Goal: Task Accomplishment & Management: Manage account settings

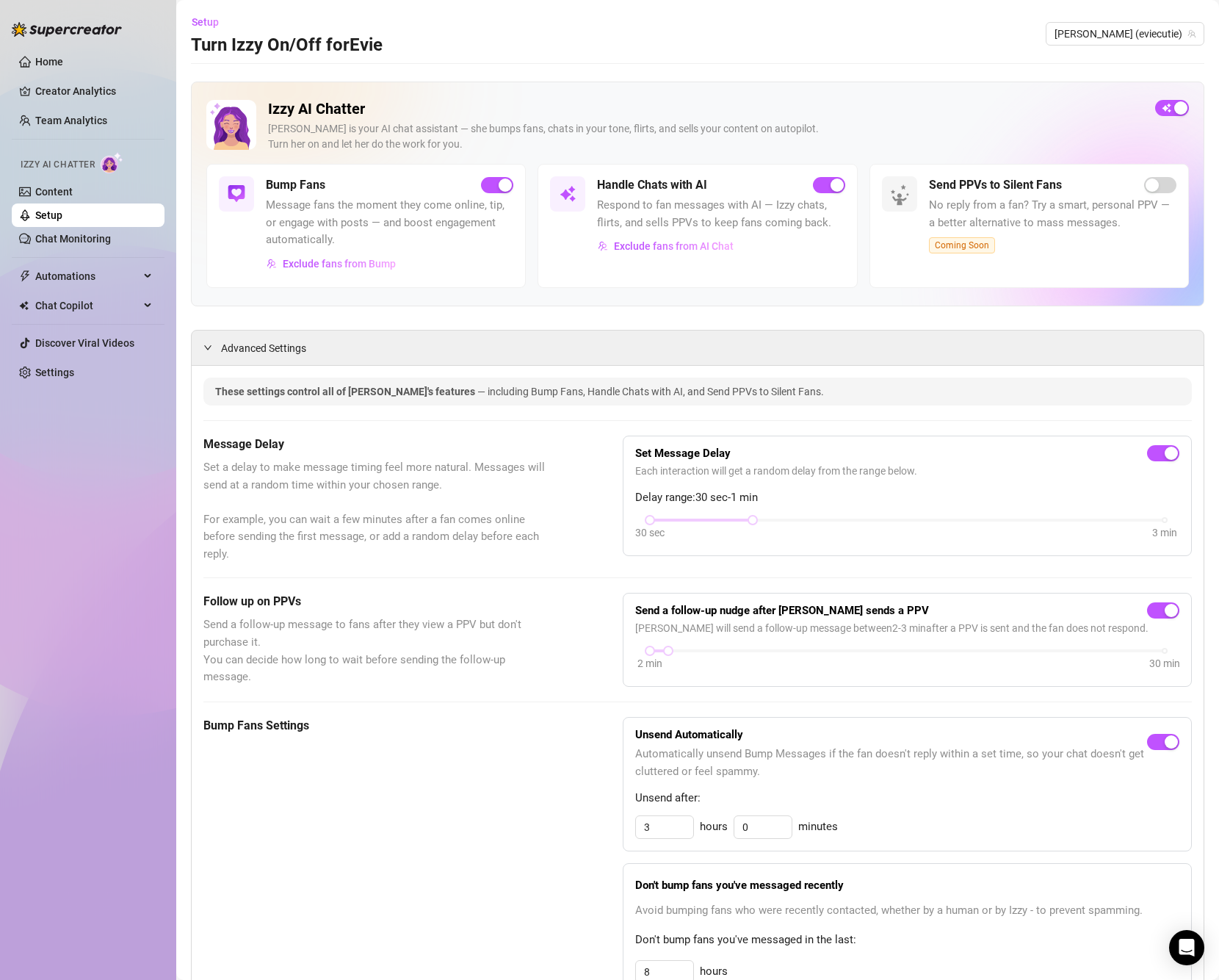
scroll to position [220, 0]
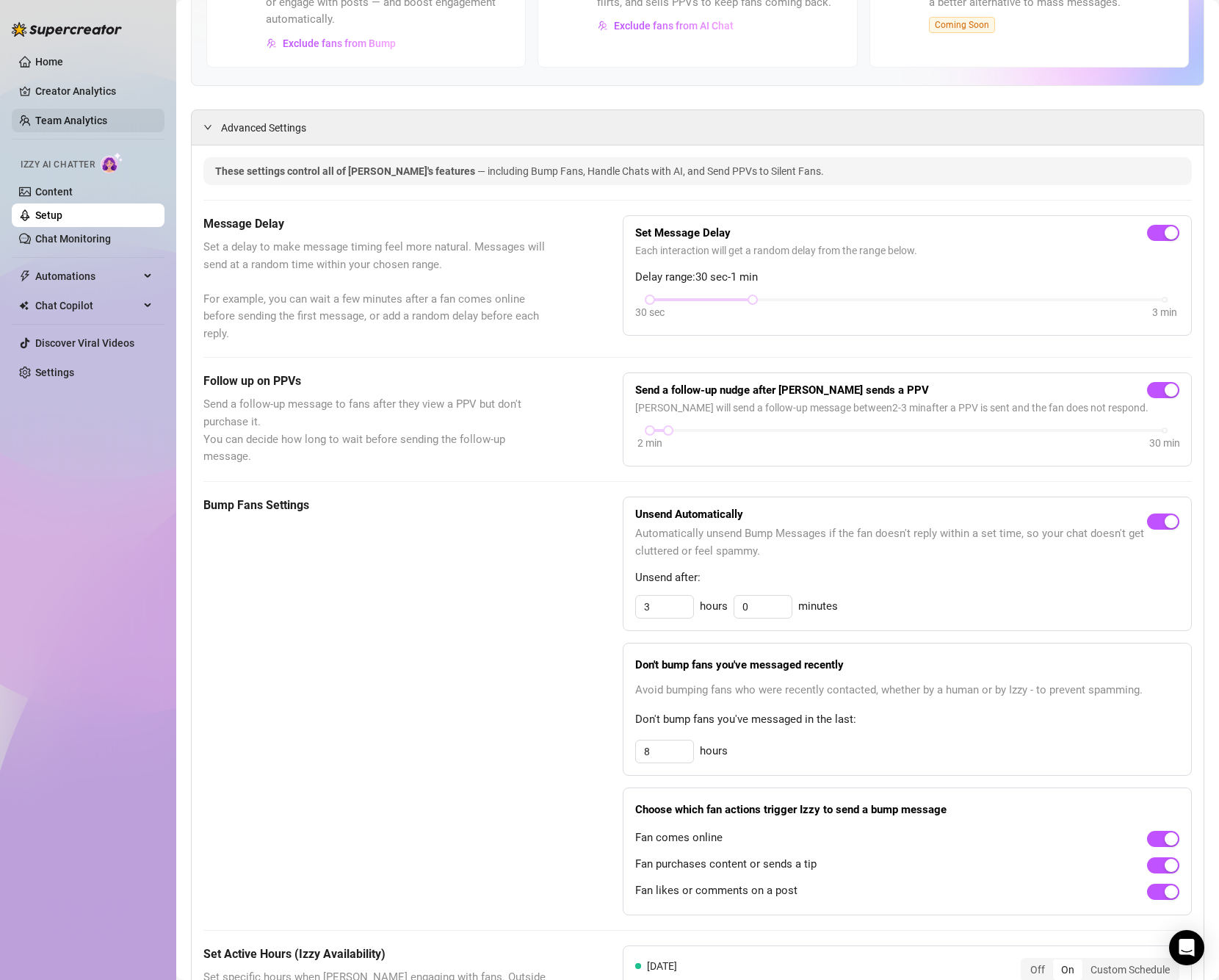
click at [71, 115] on link "Team Analytics" at bounding box center [71, 120] width 72 height 12
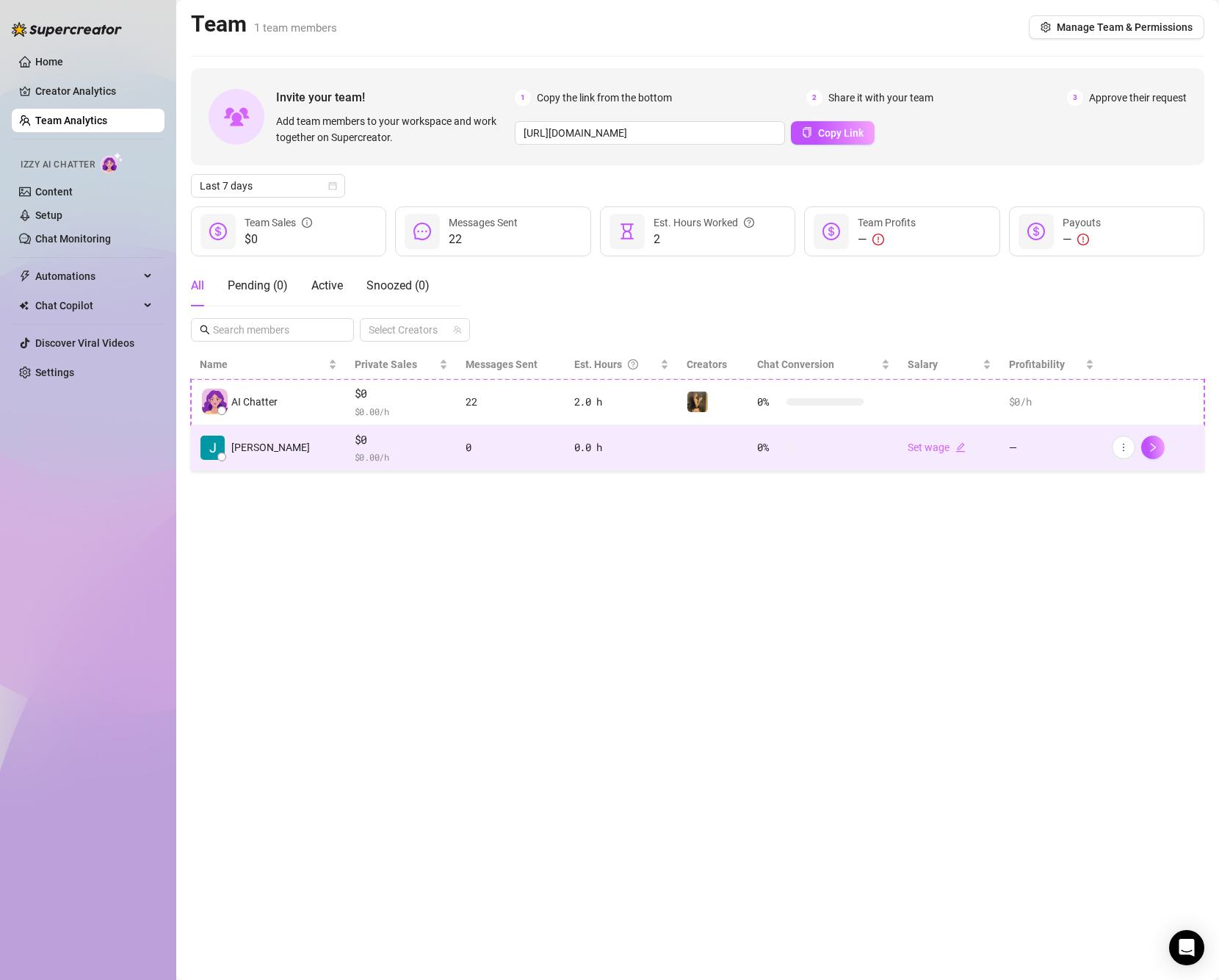
click at [472, 438] on td "0" at bounding box center [510, 448] width 108 height 46
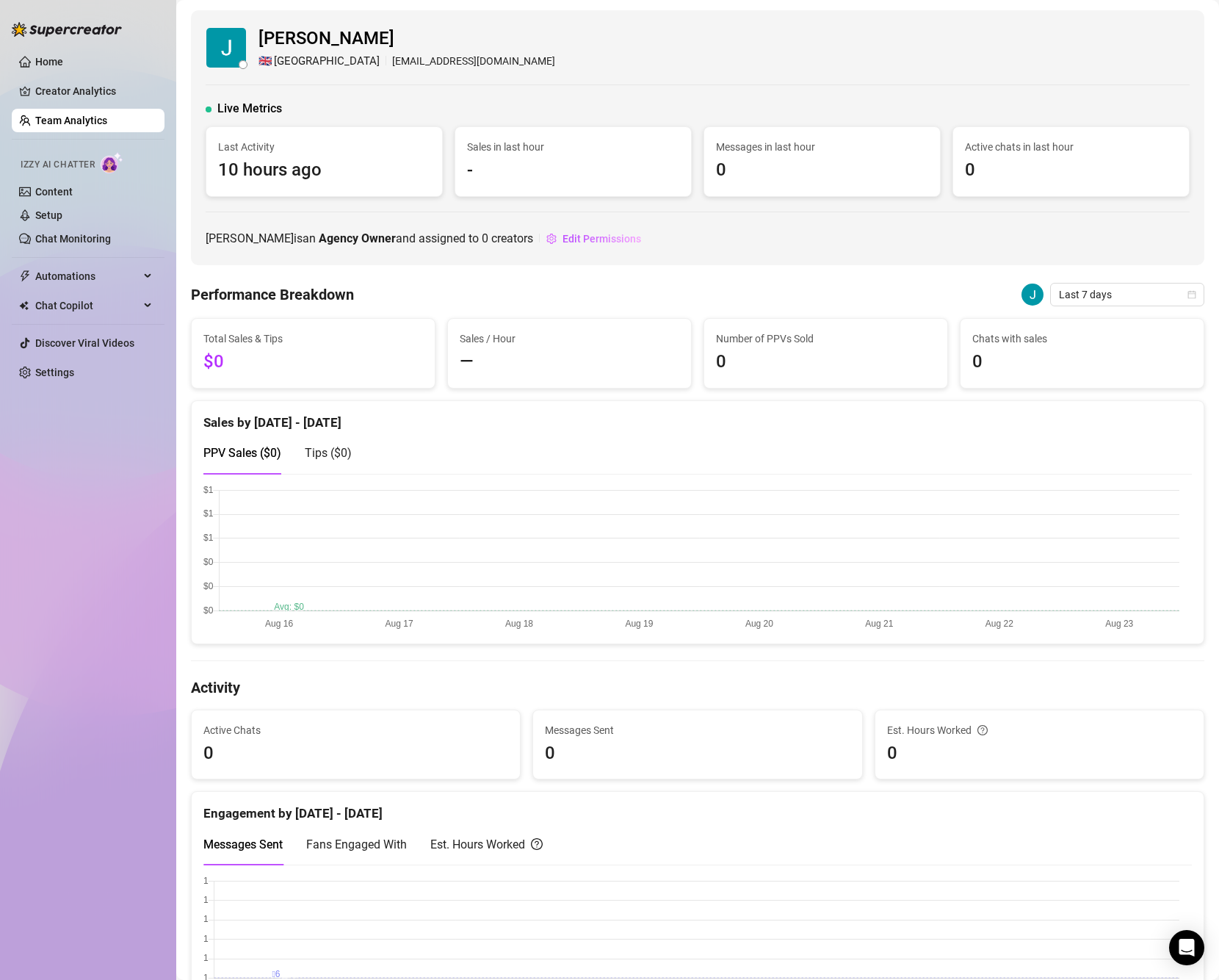
click at [89, 122] on link "Team Analytics" at bounding box center [71, 120] width 72 height 12
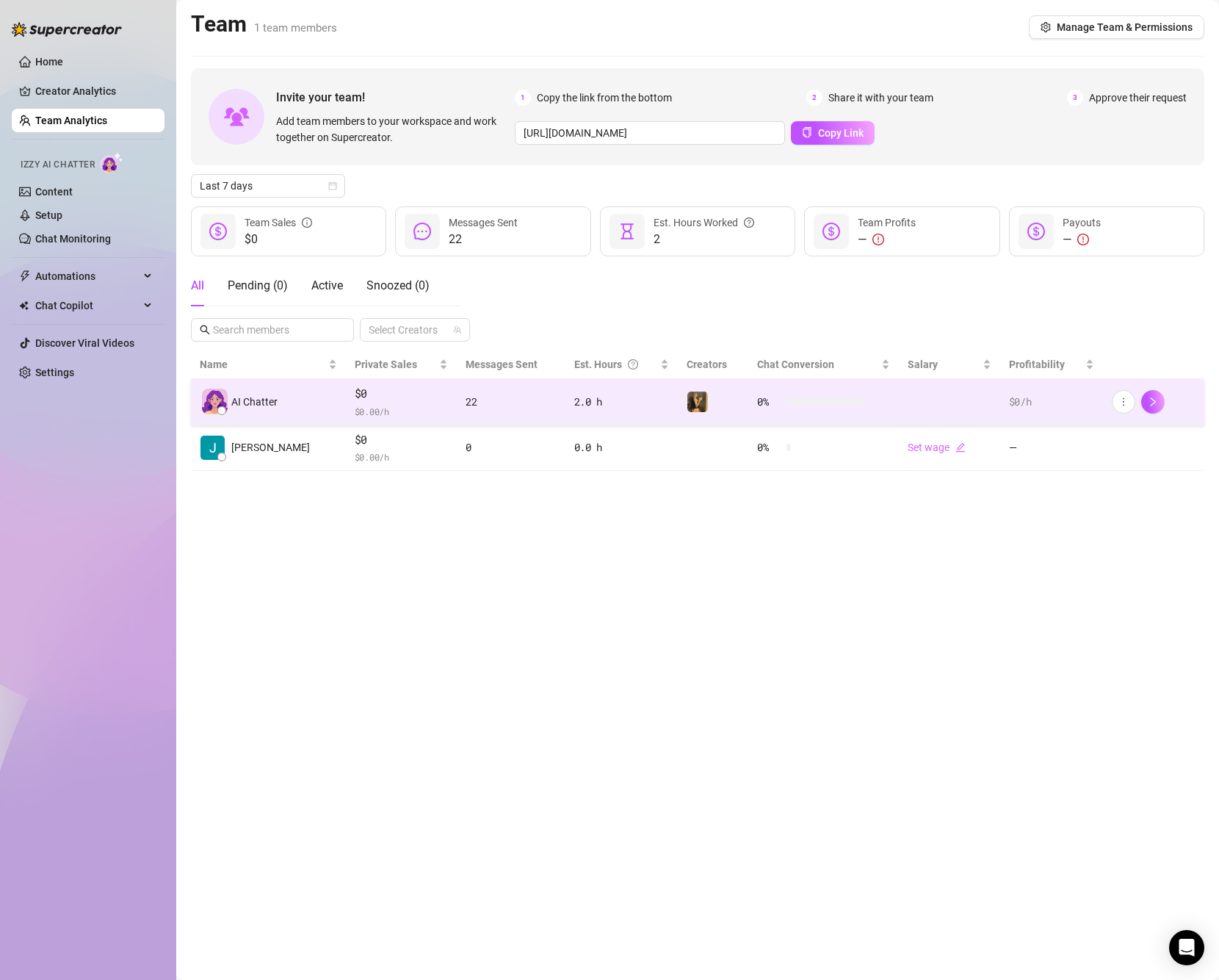
click at [457, 414] on td "22" at bounding box center [510, 402] width 108 height 46
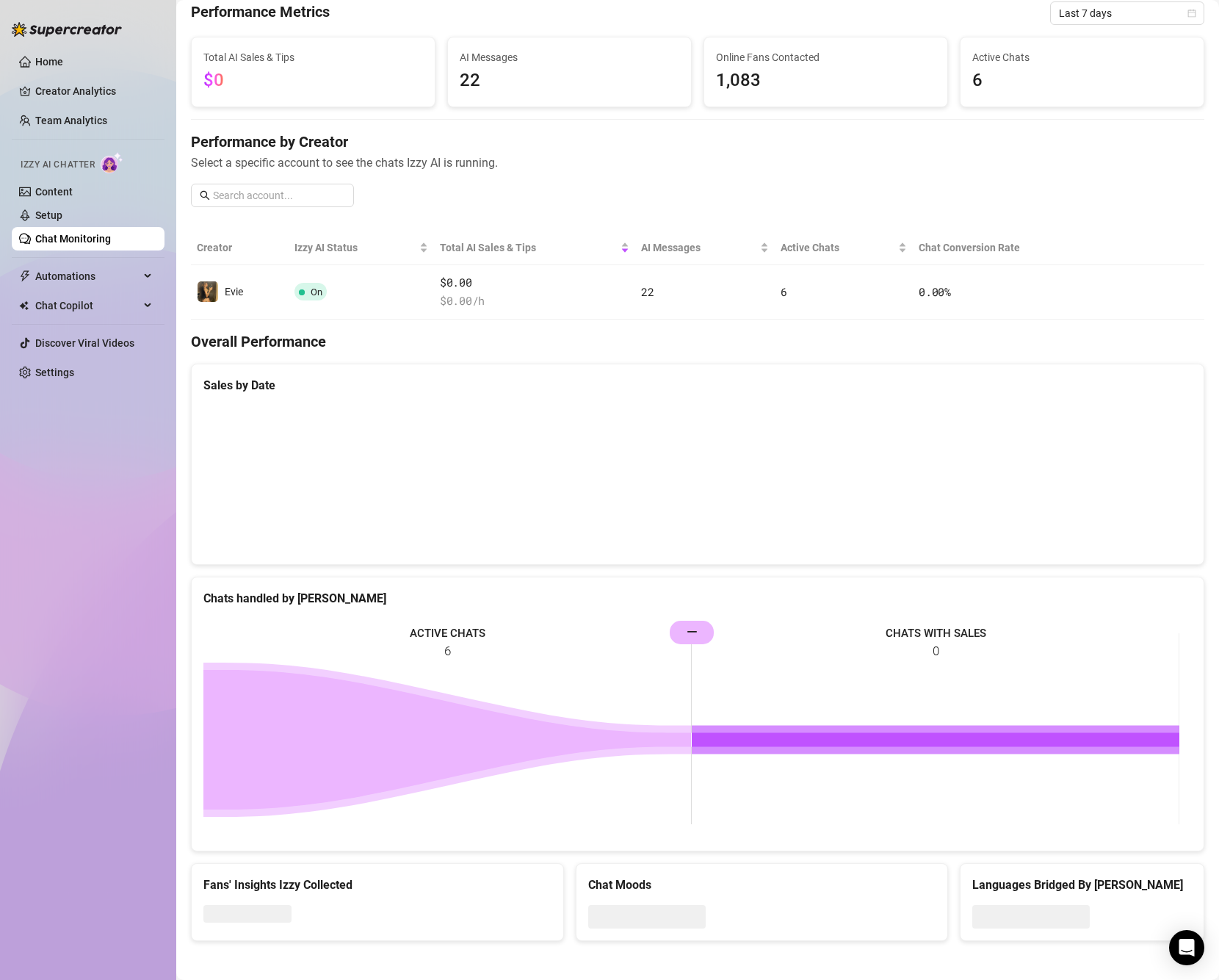
scroll to position [66, 0]
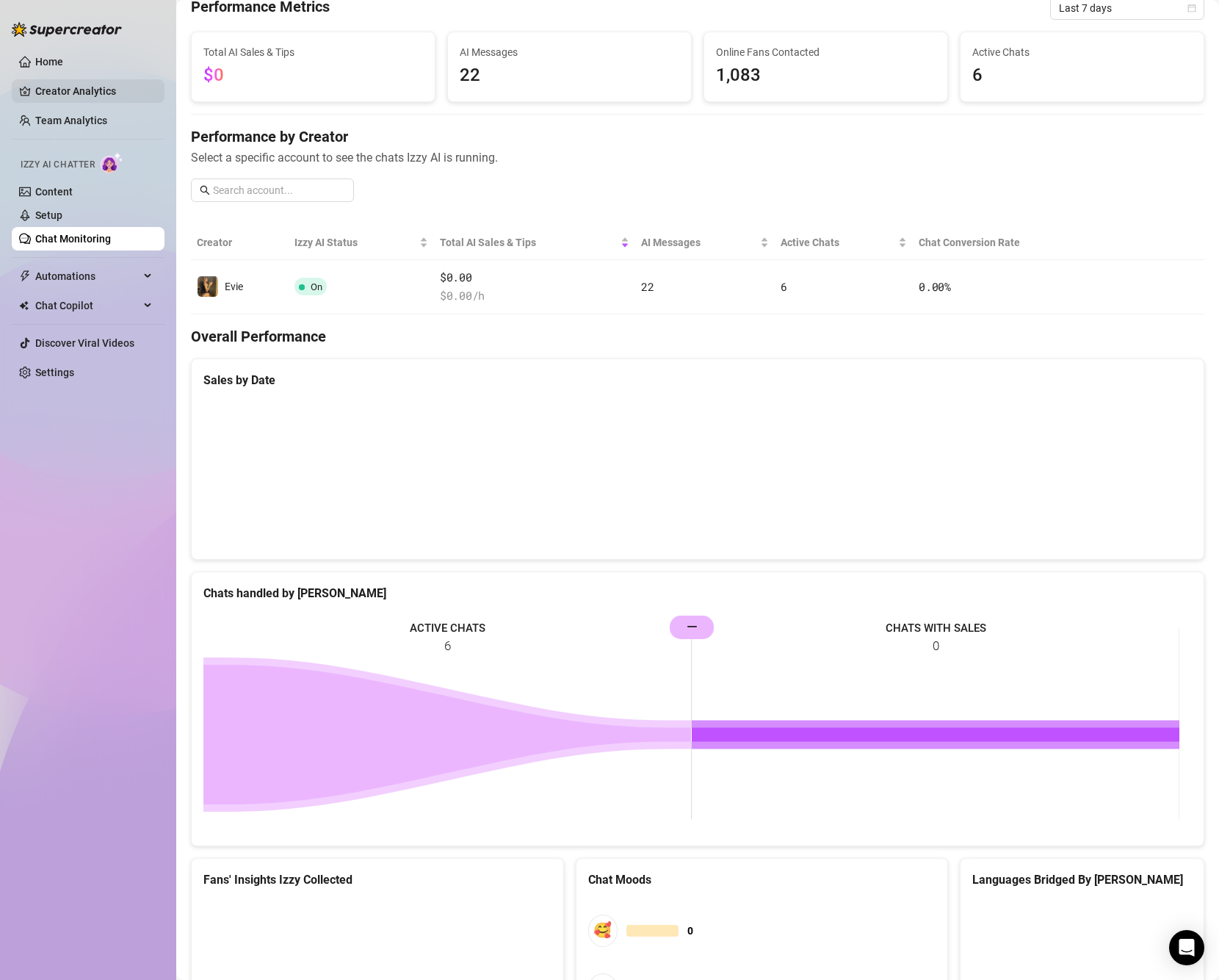
click at [94, 91] on link "Creator Analytics" at bounding box center [94, 91] width 118 height 23
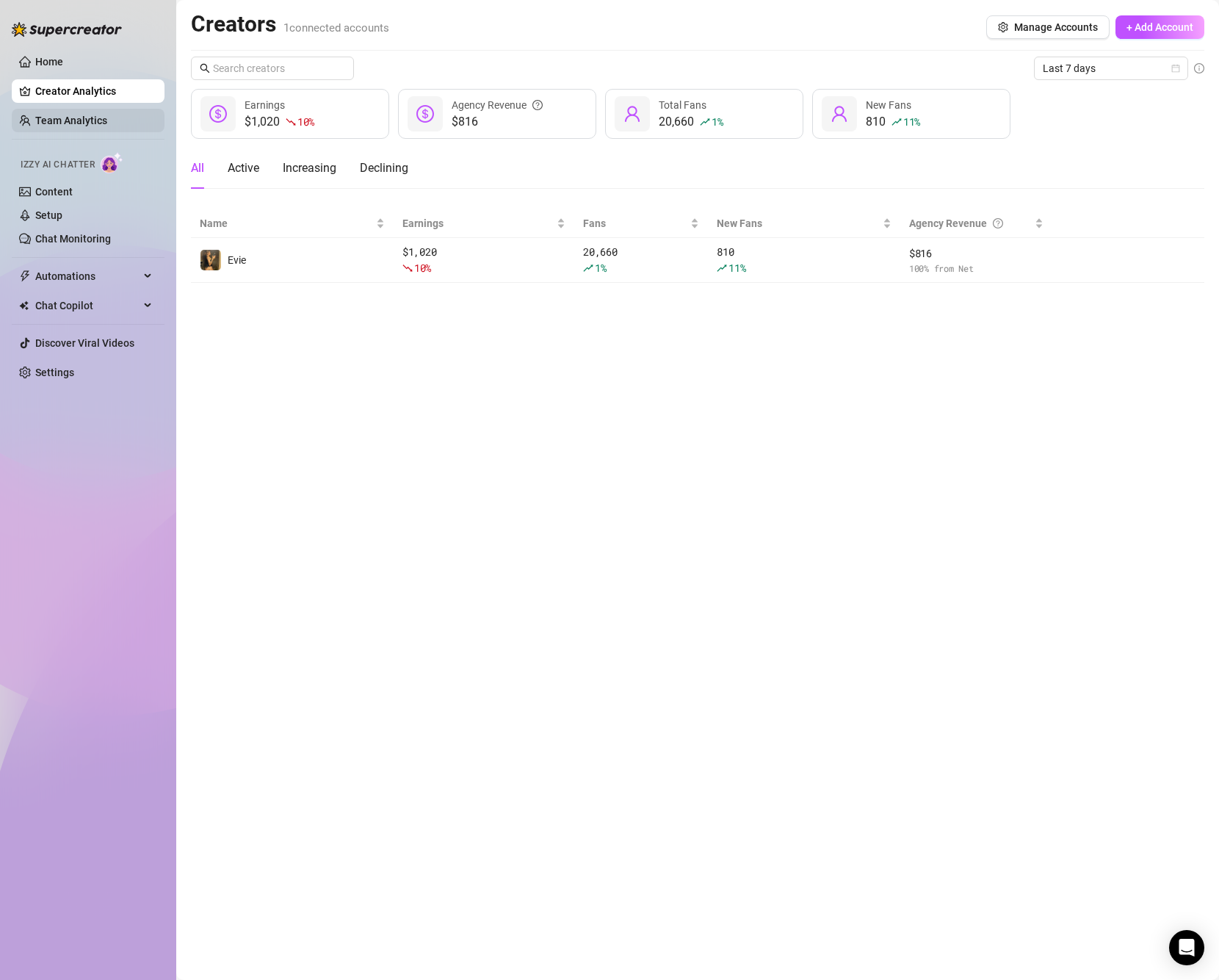
click at [76, 126] on link "Team Analytics" at bounding box center [71, 120] width 72 height 12
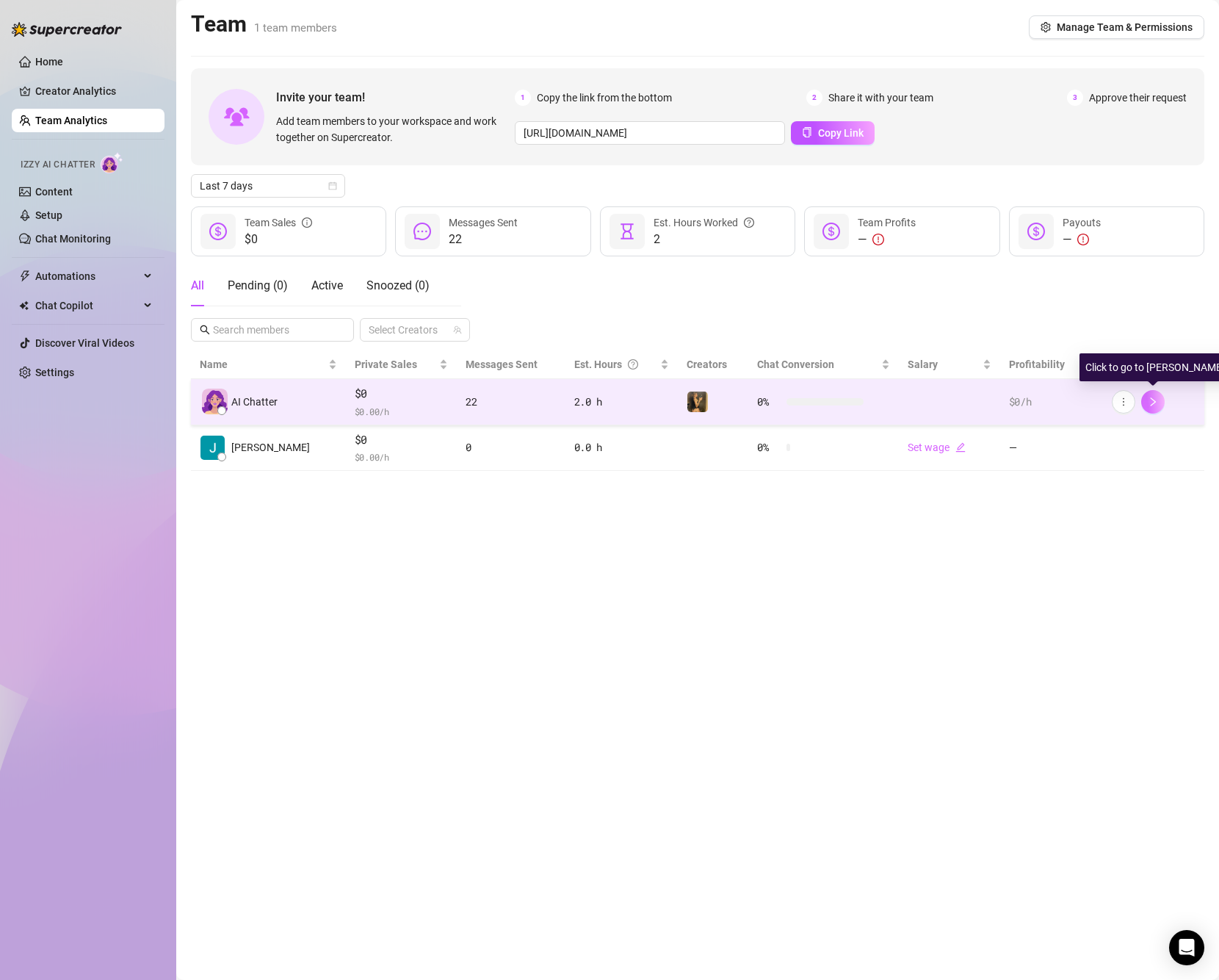
click at [1150, 400] on icon "right" at bounding box center [1152, 401] width 10 height 10
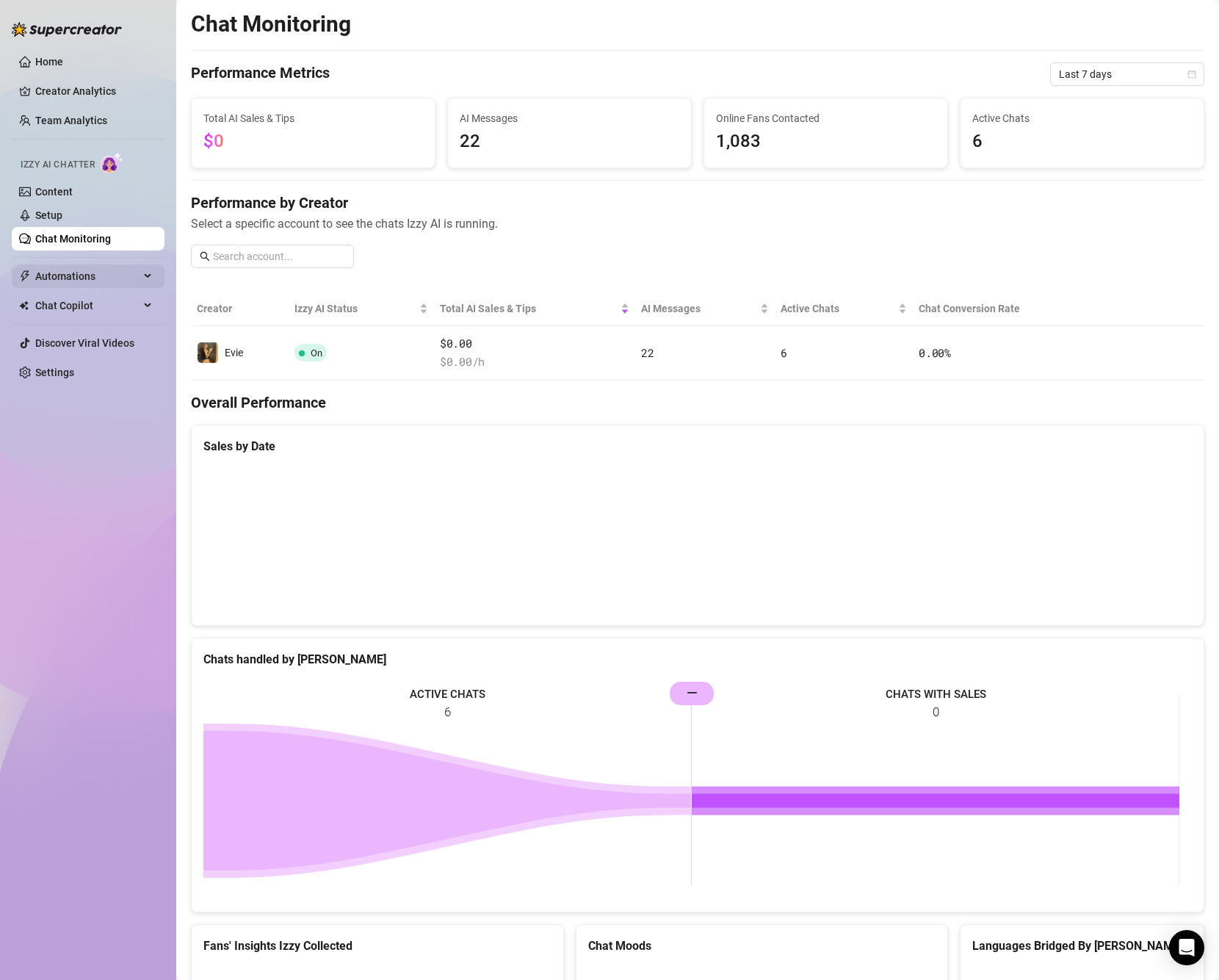
click at [82, 277] on span "Automations" at bounding box center [87, 275] width 105 height 23
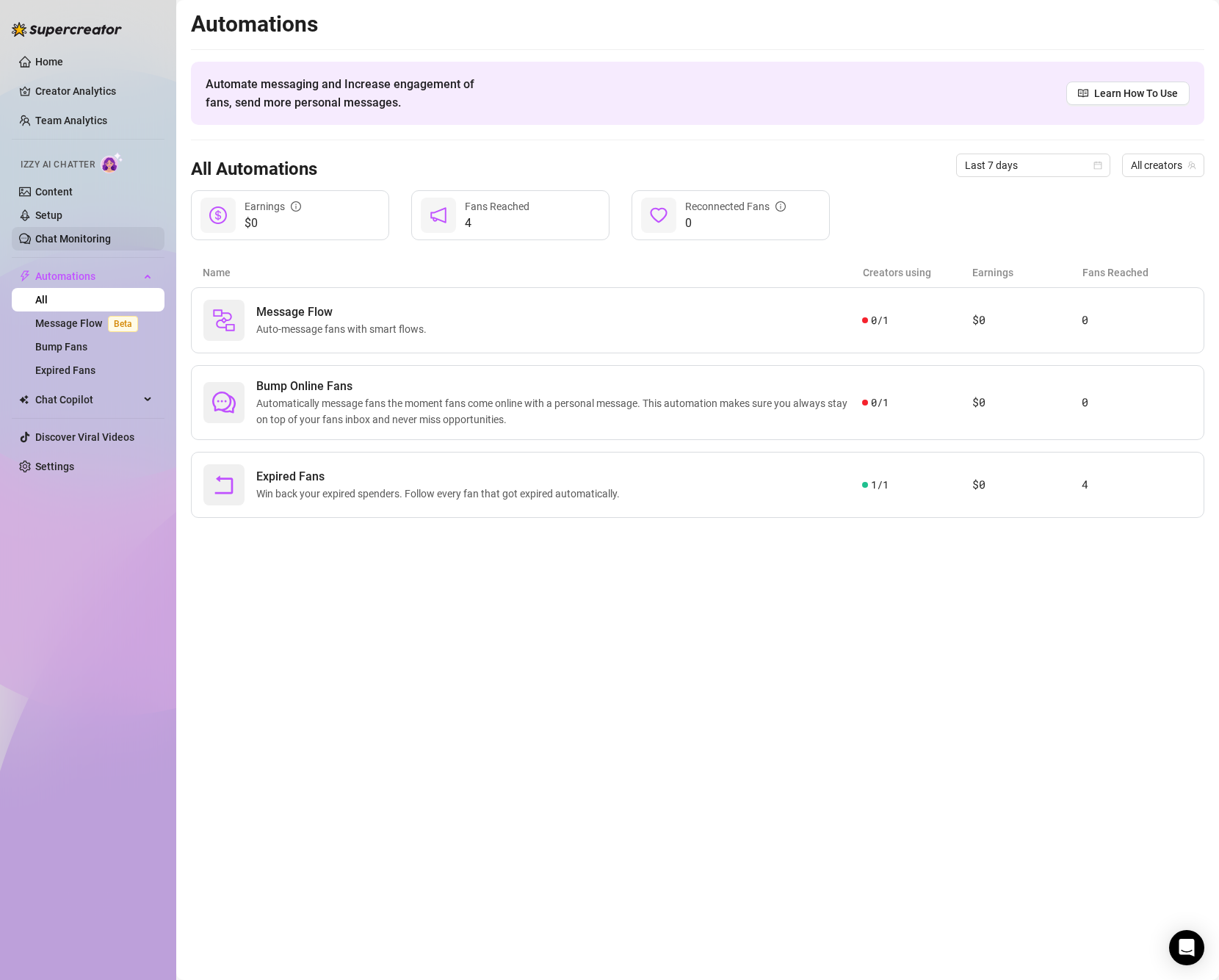
click at [84, 232] on link "Chat Monitoring" at bounding box center [73, 238] width 76 height 12
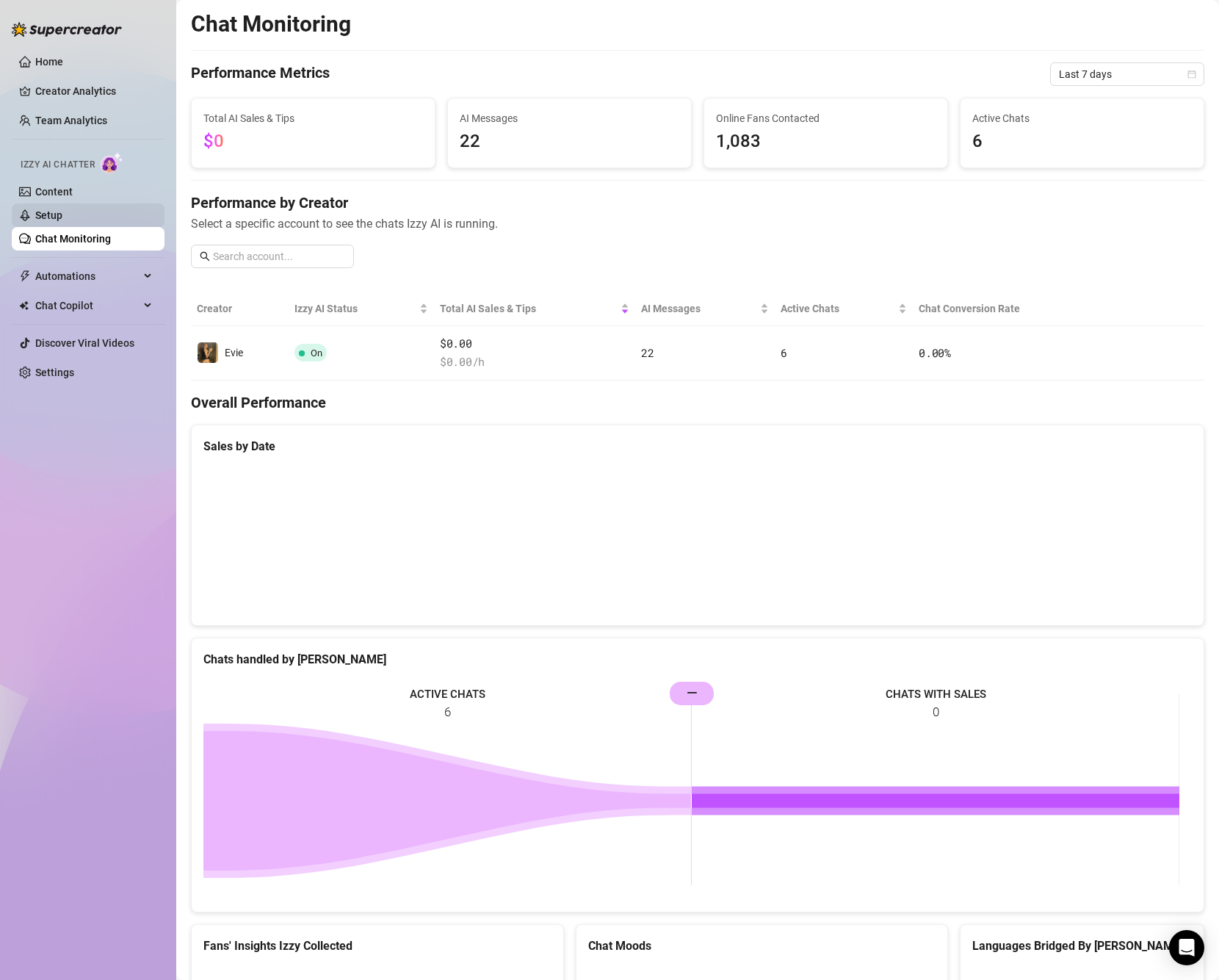
click at [62, 210] on link "Setup" at bounding box center [48, 215] width 27 height 12
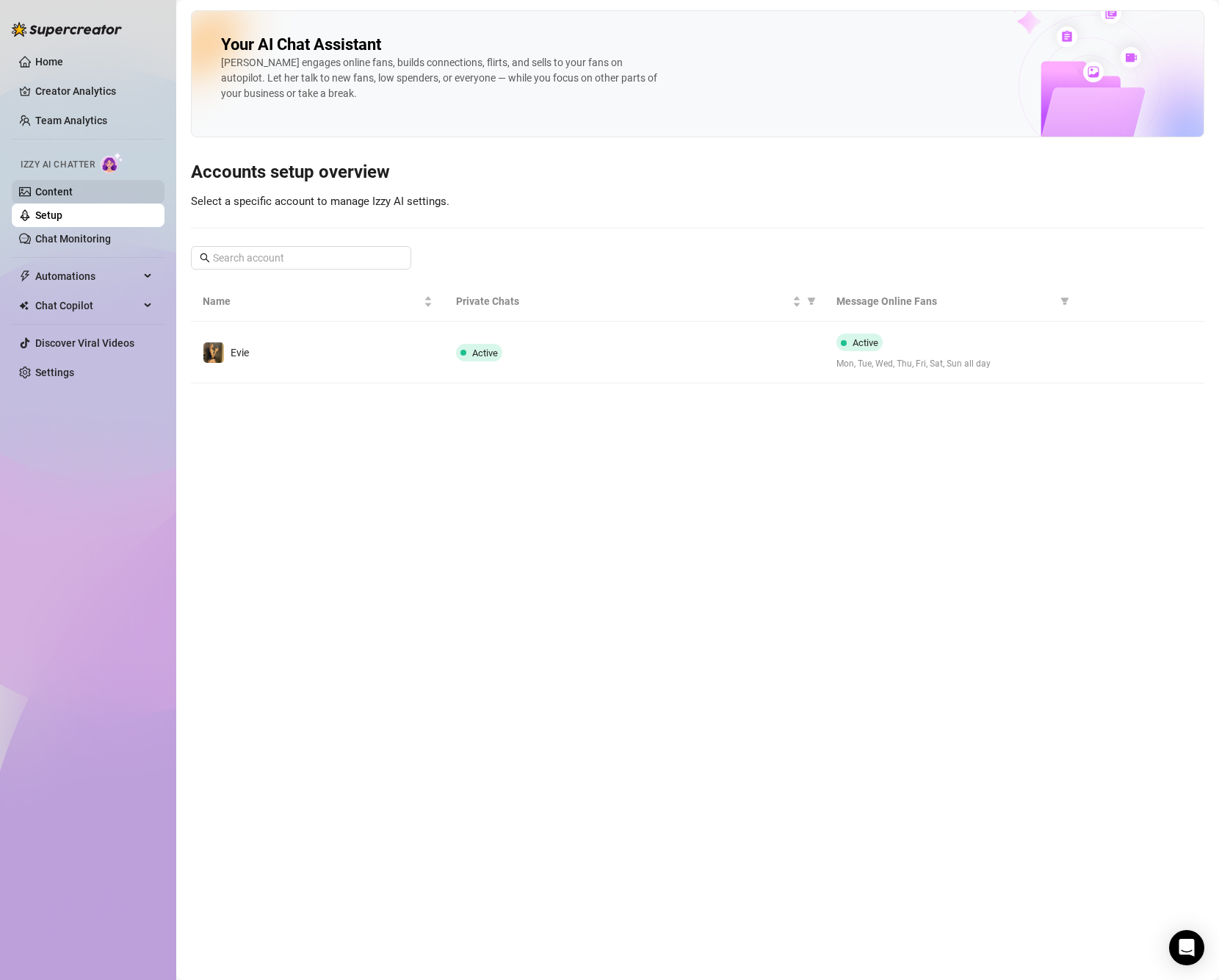
click at [72, 188] on link "Content" at bounding box center [54, 192] width 37 height 12
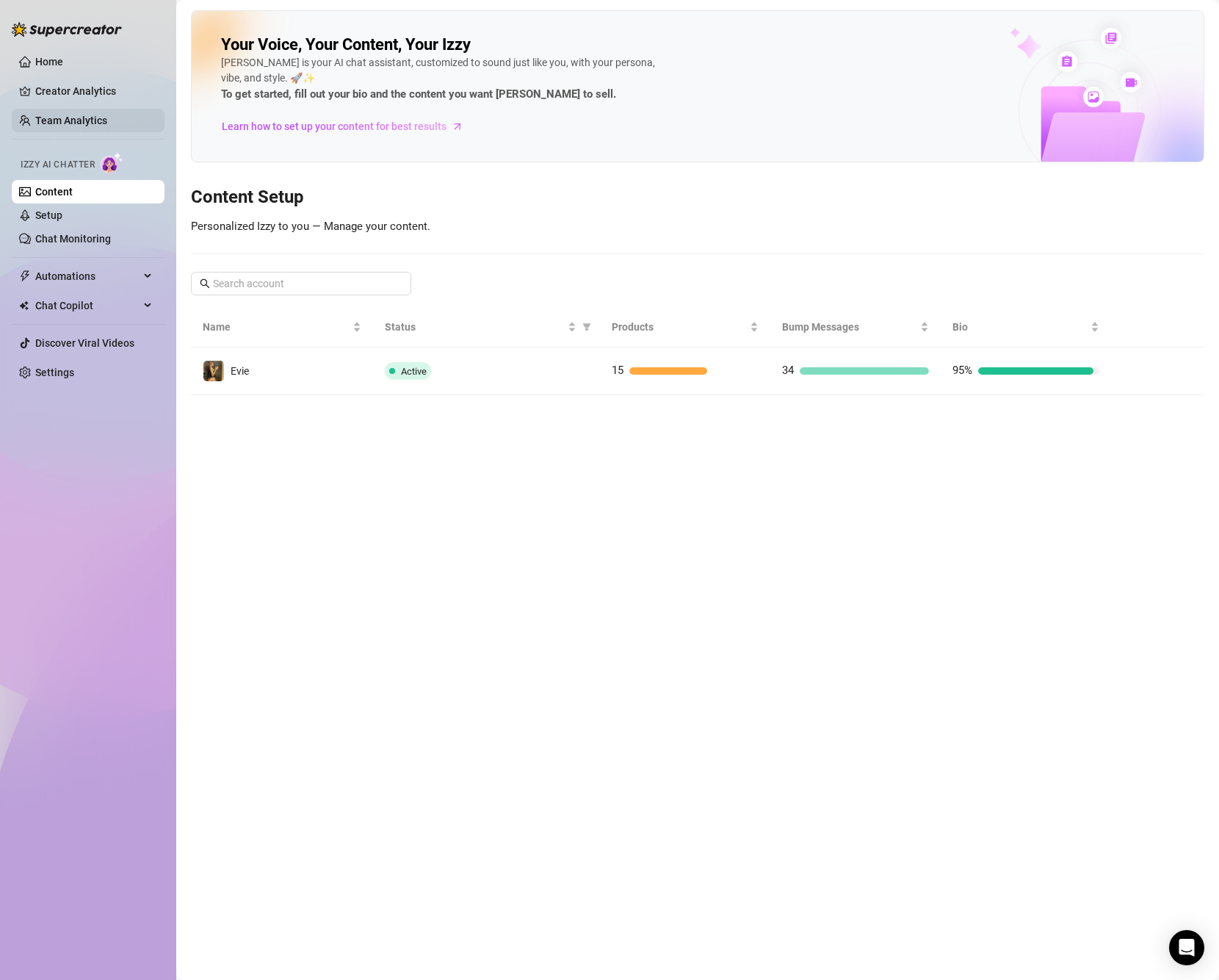
click at [51, 120] on link "Team Analytics" at bounding box center [71, 120] width 72 height 12
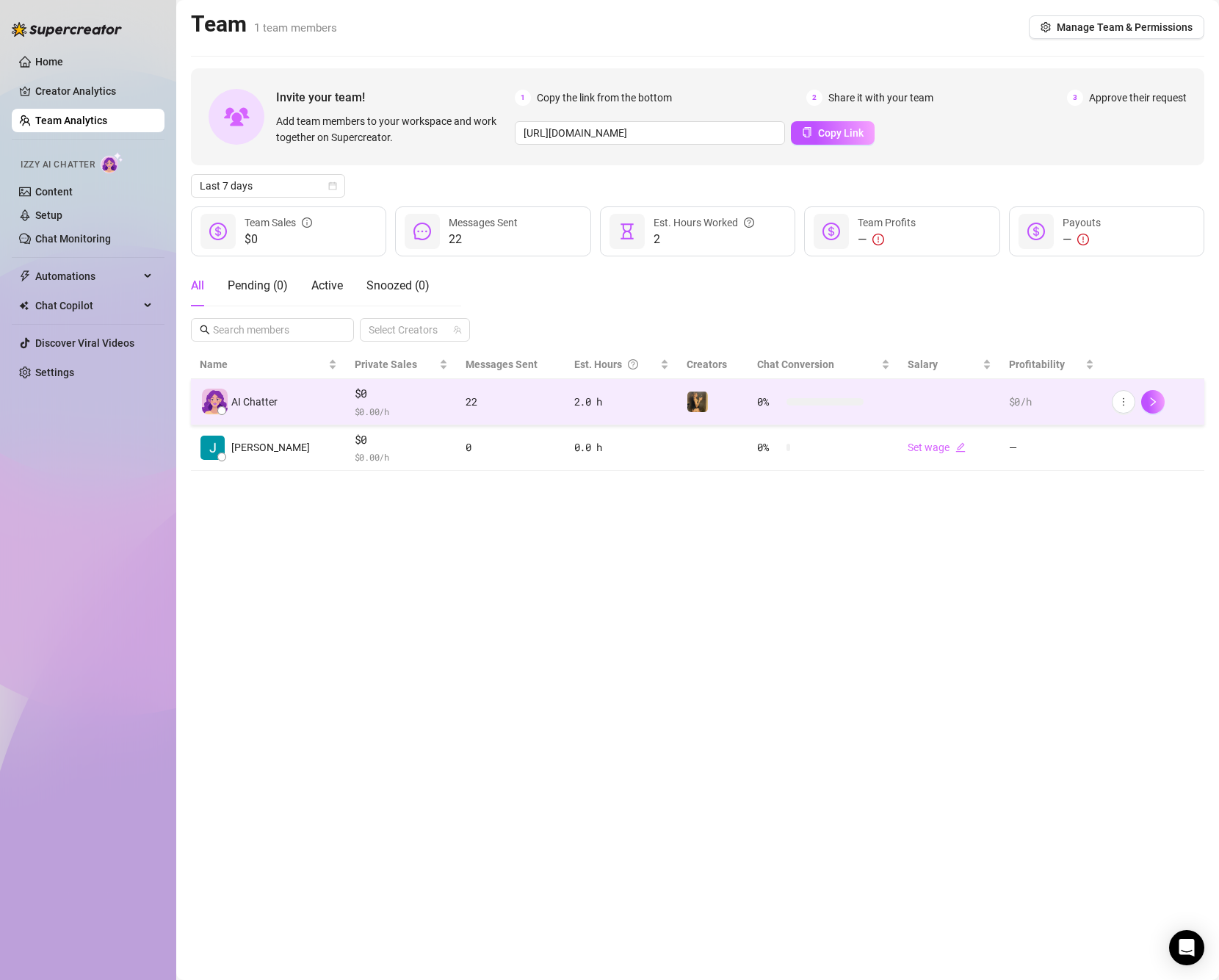
click at [222, 411] on div at bounding box center [222, 410] width 9 height 9
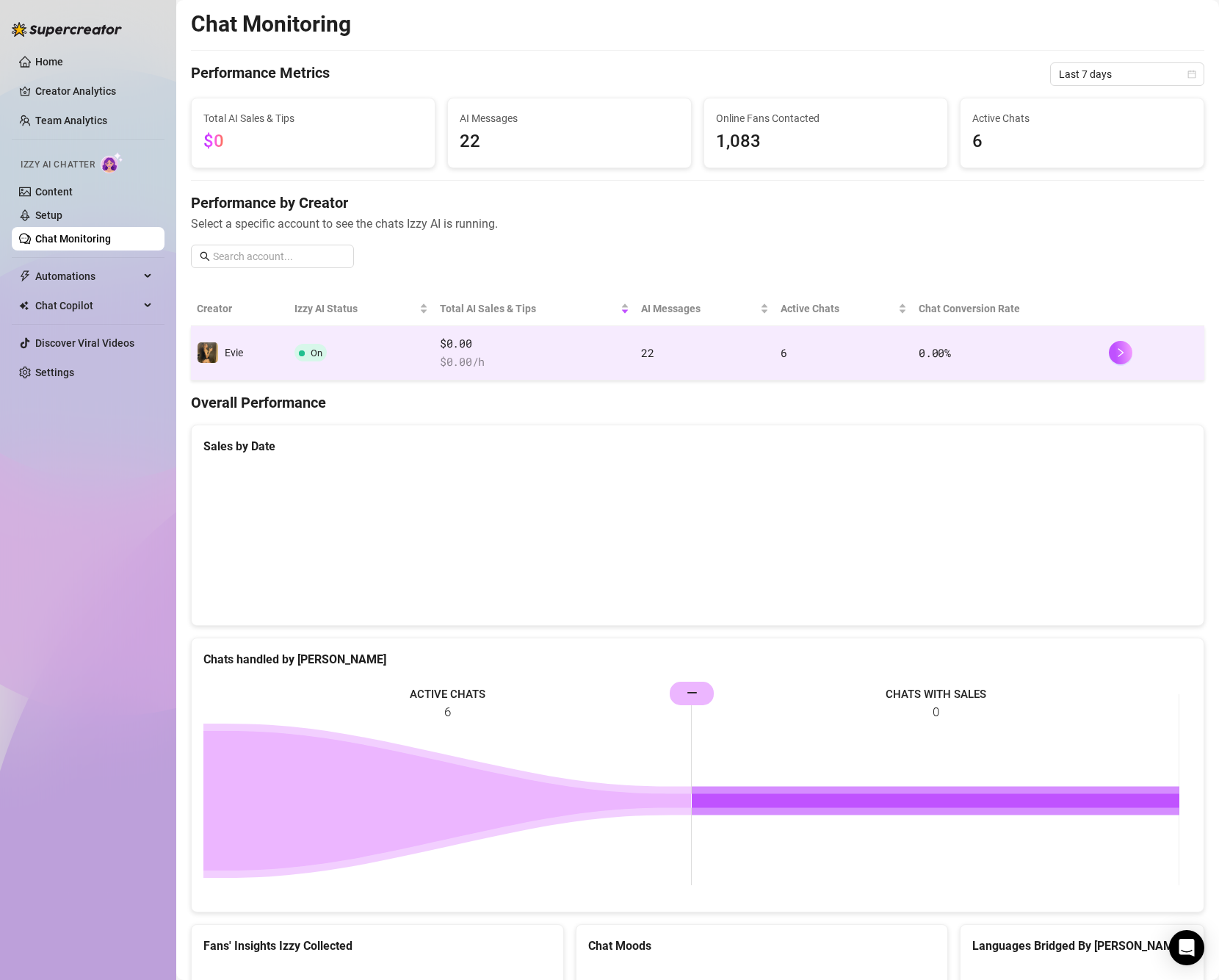
drag, startPoint x: 281, startPoint y: 342, endPoint x: 297, endPoint y: 346, distance: 16.5
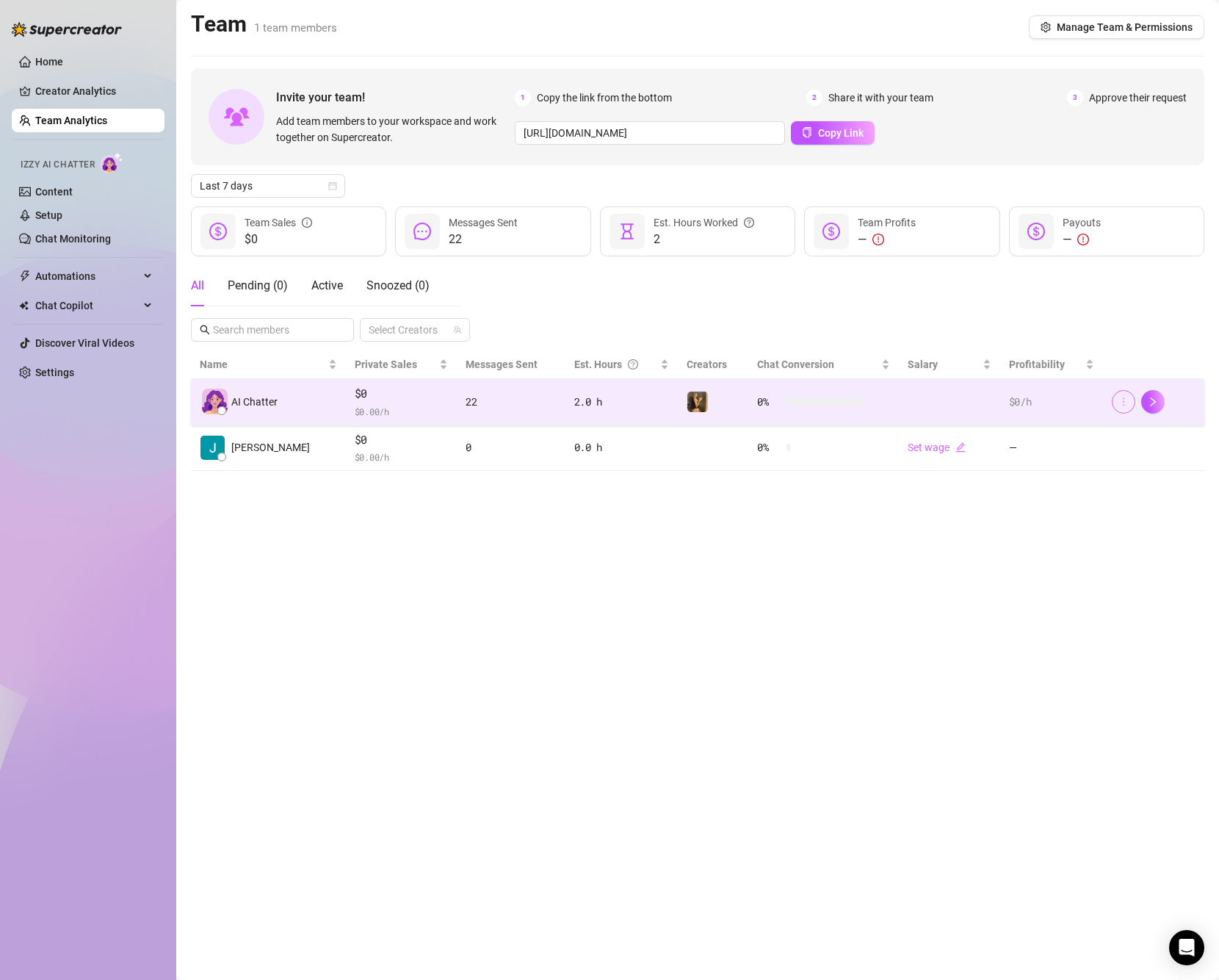
click at [1118, 399] on icon "more" at bounding box center [1123, 401] width 10 height 10
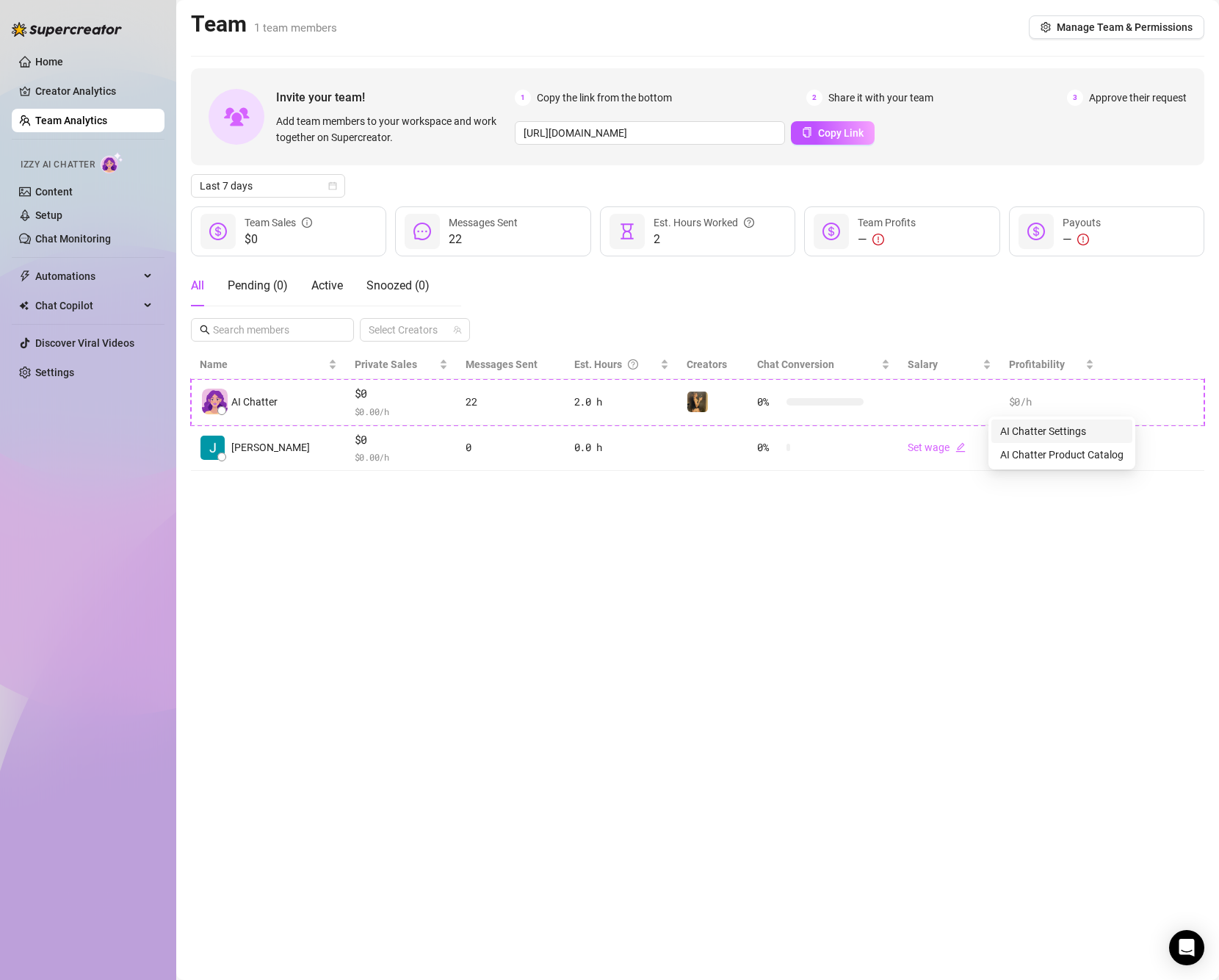
click at [1087, 431] on link "AI Chatter Settings" at bounding box center [1043, 431] width 86 height 12
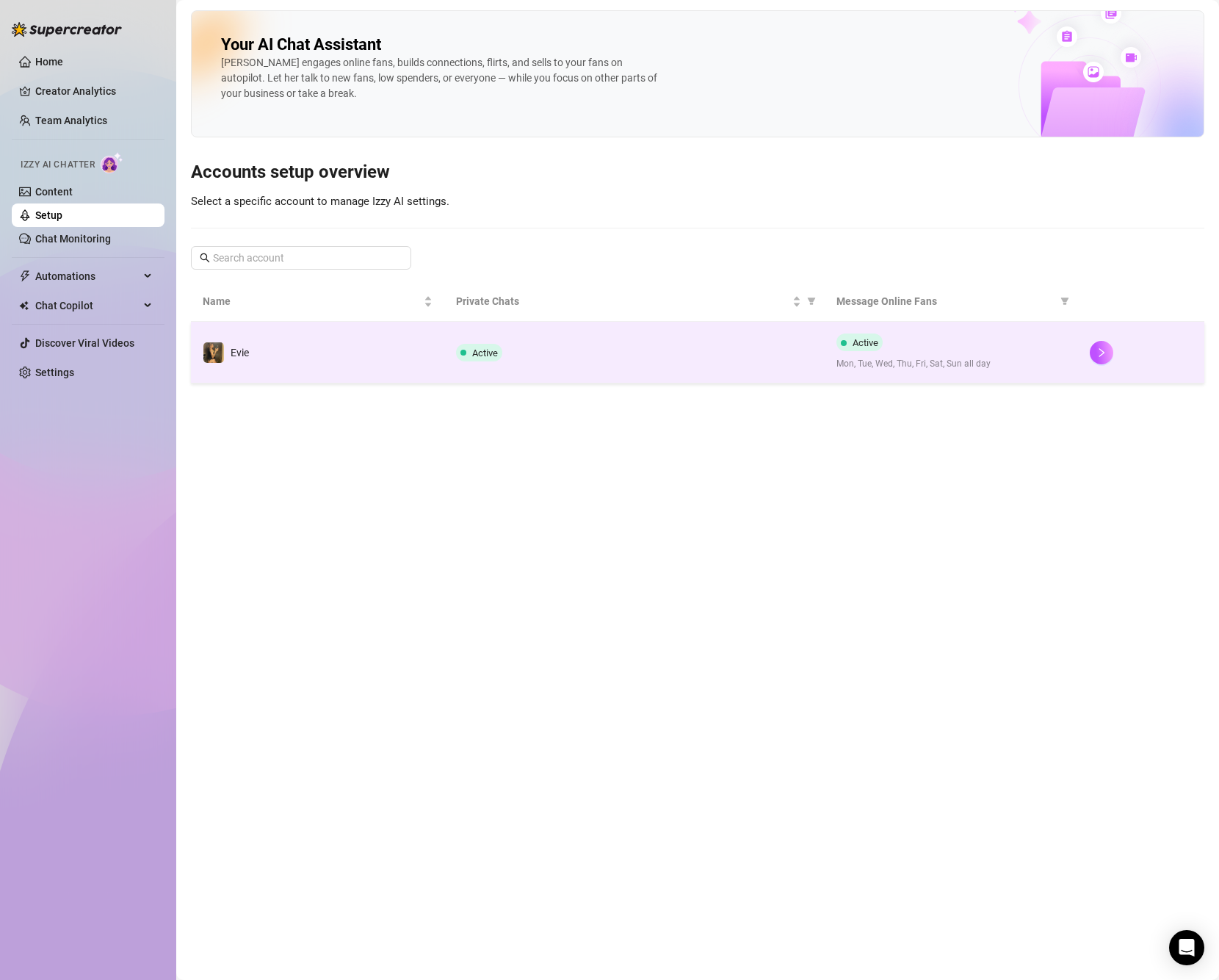
click at [972, 358] on span "Mon, Tue, Wed, Thu, Fri, Sat, Sun all day" at bounding box center [951, 363] width 230 height 14
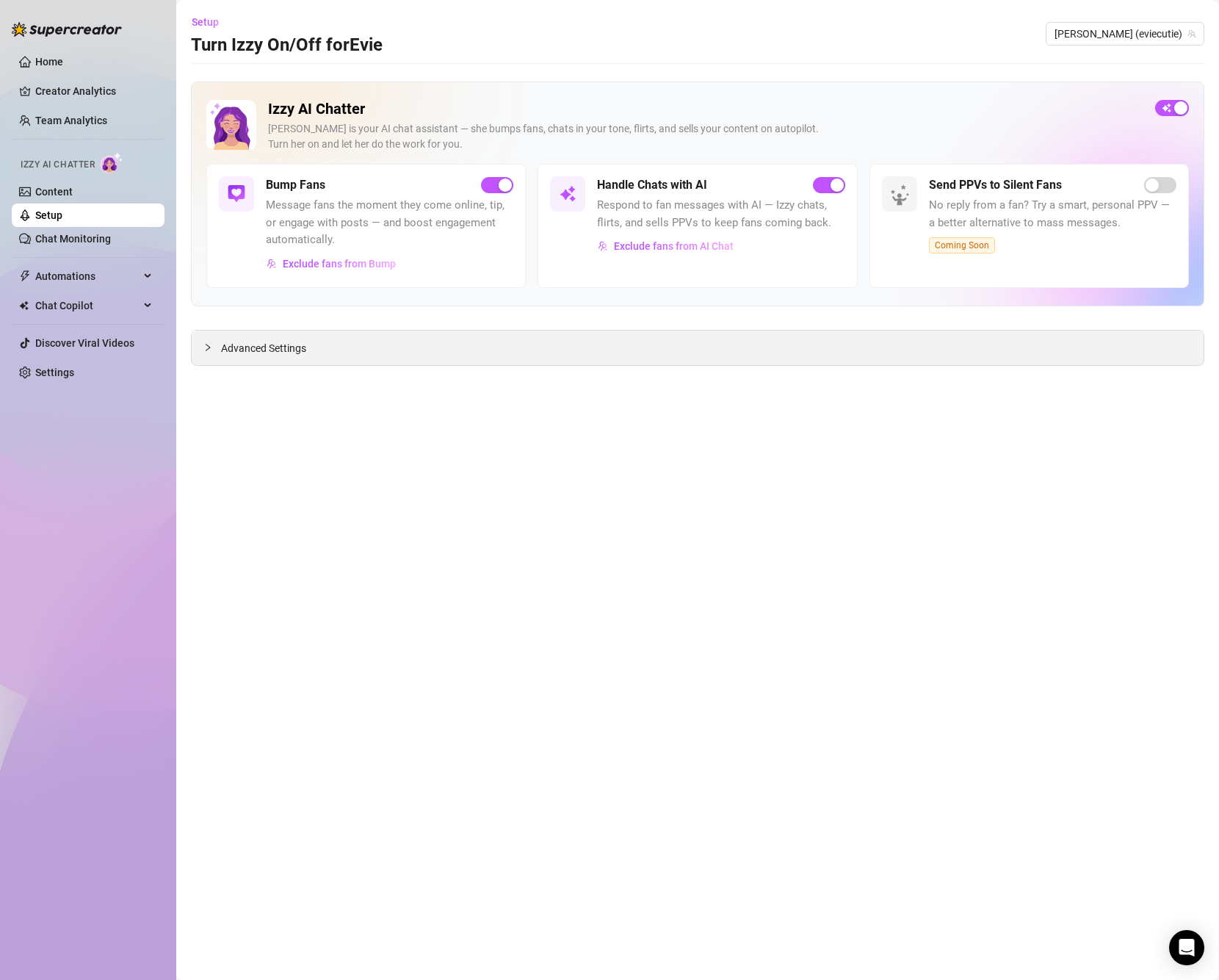
click at [239, 353] on span "Advanced Settings" at bounding box center [264, 347] width 85 height 16
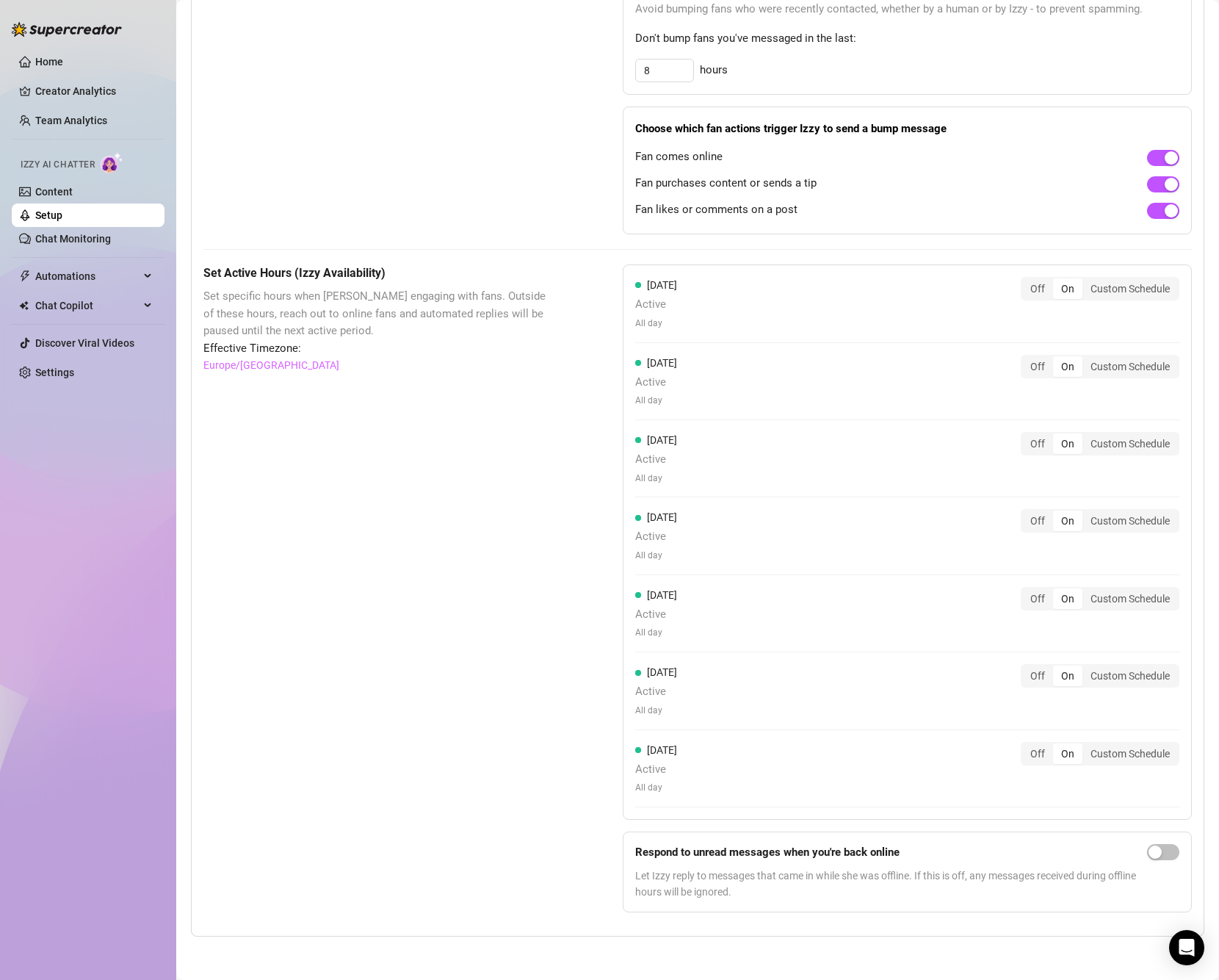
scroll to position [902, 0]
click at [1149, 848] on div "button" at bounding box center [1155, 851] width 13 height 13
click at [374, 539] on div "Set Active Hours (Izzy Availability) Set specific hours when Izzy engaging with…" at bounding box center [376, 593] width 346 height 659
click at [83, 235] on link "Chat Monitoring" at bounding box center [73, 238] width 76 height 12
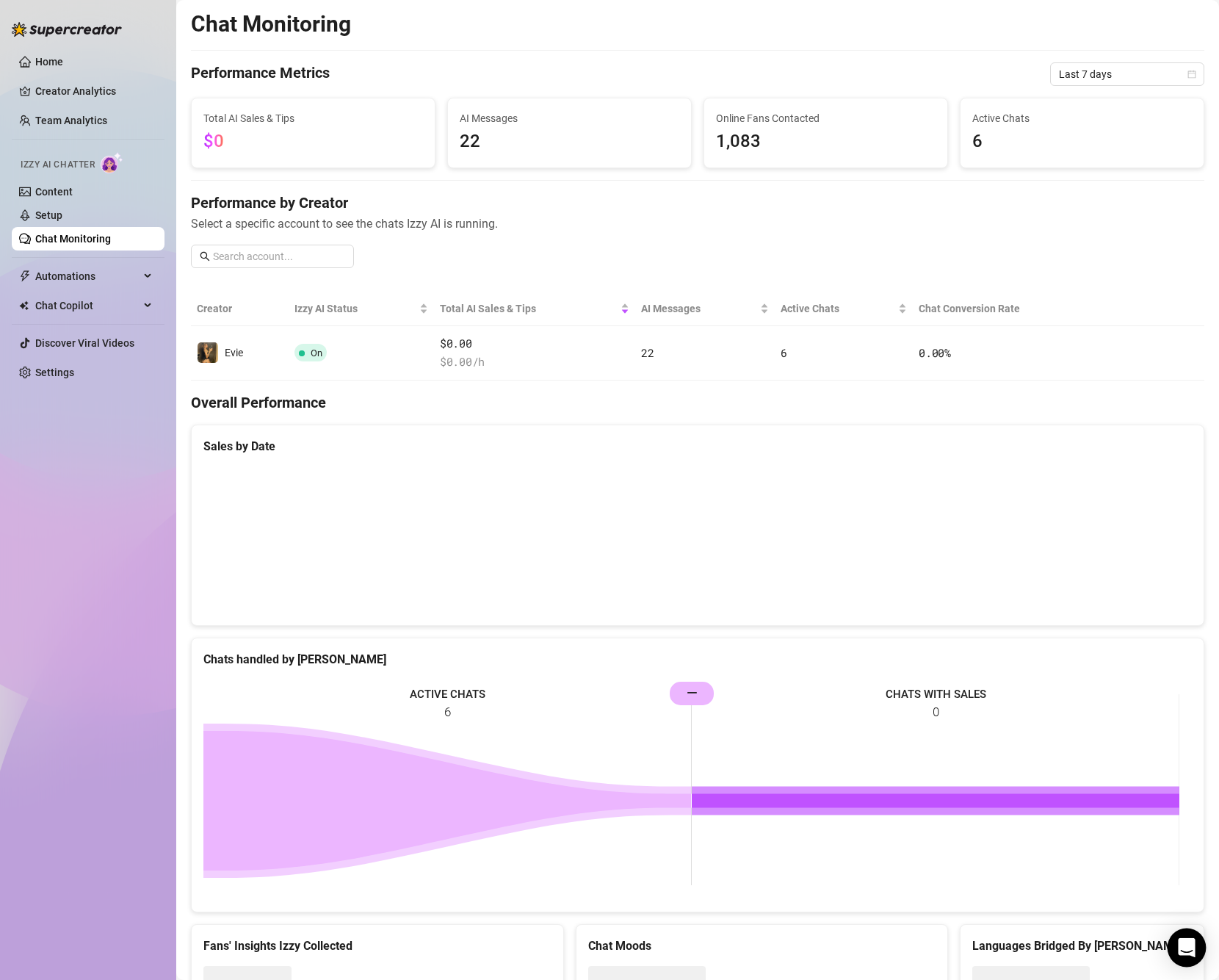
click at [1183, 945] on icon "Open Intercom Messenger" at bounding box center [1187, 947] width 17 height 19
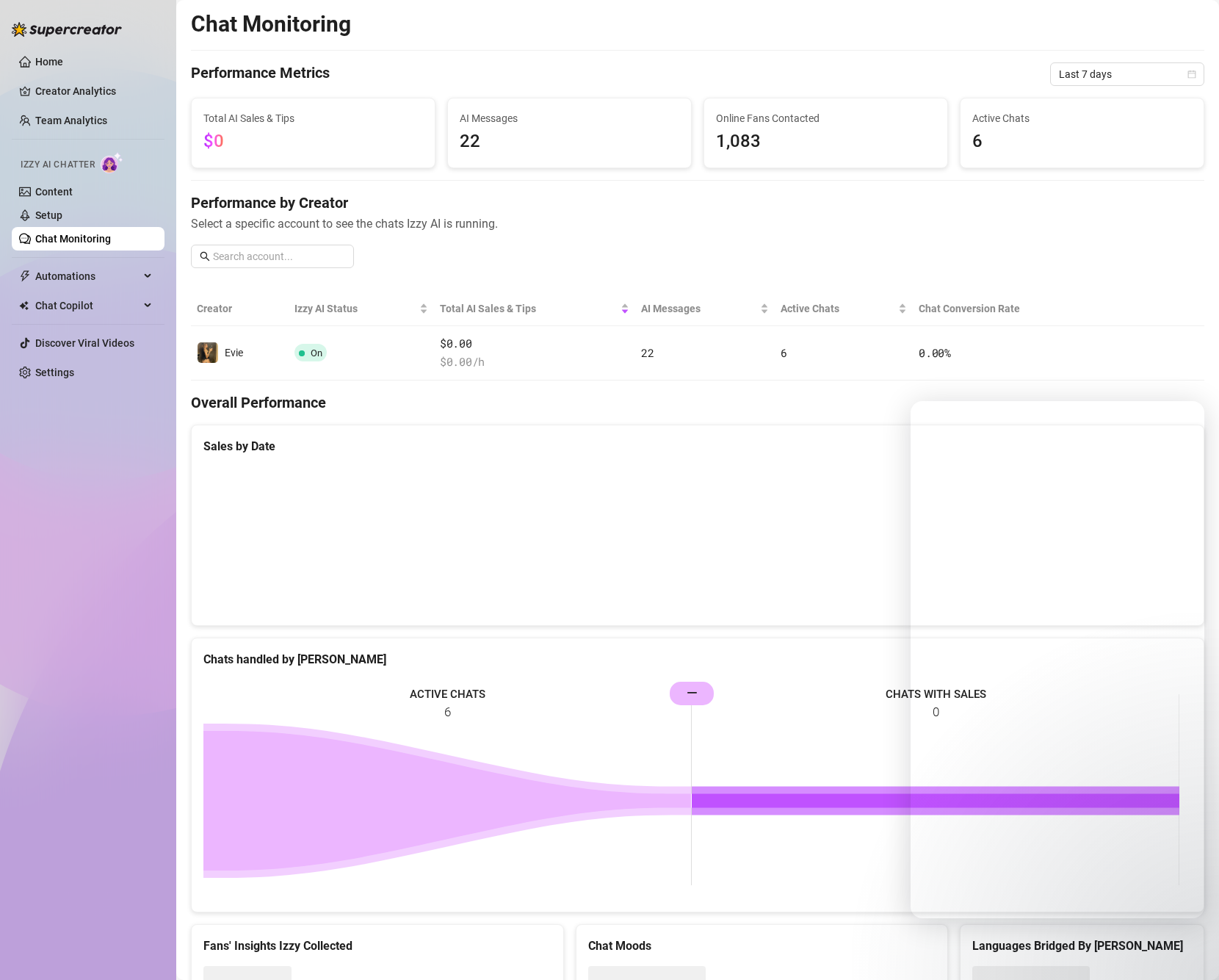
click at [1122, 287] on div "Chat Monitoring Performance Metrics Last 7 days Total AI Sales & Tips $0 AI Mes…" at bounding box center [697, 506] width 1013 height 991
click at [1086, 80] on span "Last 7 days" at bounding box center [1126, 74] width 136 height 22
click at [1188, 73] on icon "calendar" at bounding box center [1192, 74] width 8 height 8
click at [1108, 108] on div "Active Chats 6" at bounding box center [1082, 132] width 243 height 69
click at [1091, 99] on div "Active Chats 6" at bounding box center [1082, 132] width 243 height 69
